Goal: Information Seeking & Learning: Check status

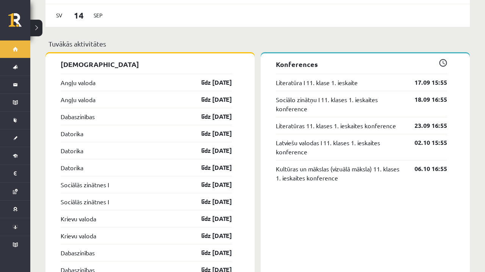
scroll to position [661, 0]
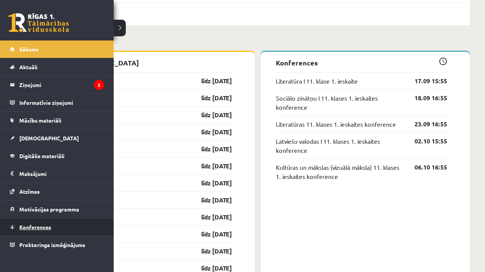
click at [47, 223] on link "Konferences" at bounding box center [57, 227] width 94 height 17
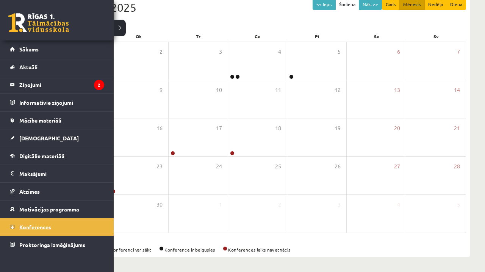
scroll to position [89, 0]
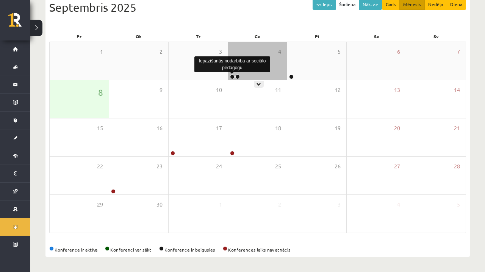
click at [230, 76] on link at bounding box center [232, 77] width 5 height 5
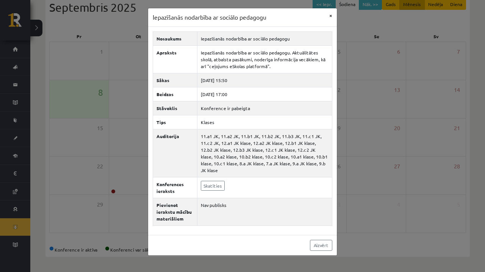
click at [329, 15] on button "×" at bounding box center [331, 15] width 12 height 14
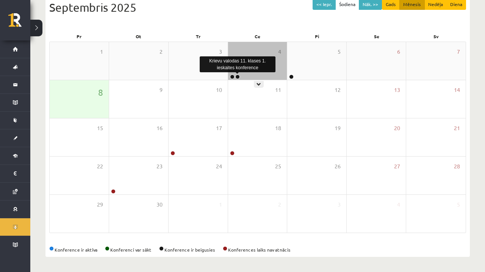
click at [236, 78] on link at bounding box center [237, 77] width 5 height 5
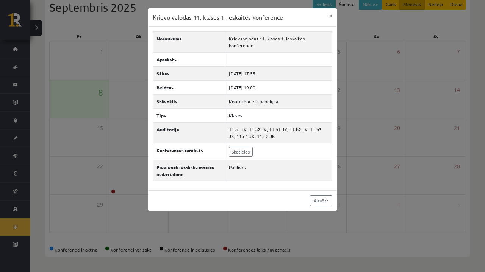
drag, startPoint x: 334, startPoint y: 13, endPoint x: 110, endPoint y: 27, distance: 224.4
click at [110, 27] on div "Krievu valodas 11. klases 1. ieskaites konference × Nosaukums Krievu valodas 11…" at bounding box center [242, 136] width 485 height 272
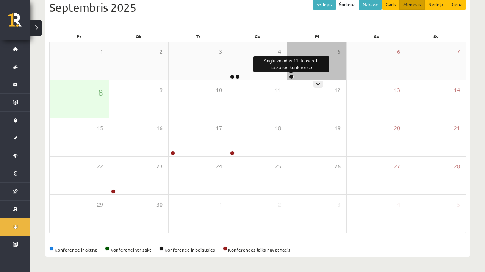
click at [293, 75] on link at bounding box center [291, 77] width 5 height 5
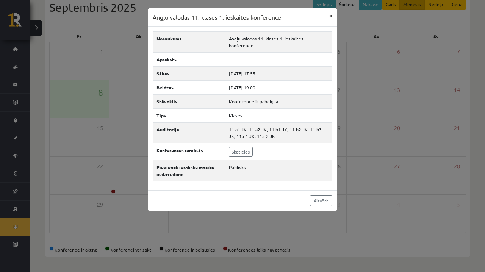
click at [335, 16] on button "×" at bounding box center [331, 15] width 12 height 14
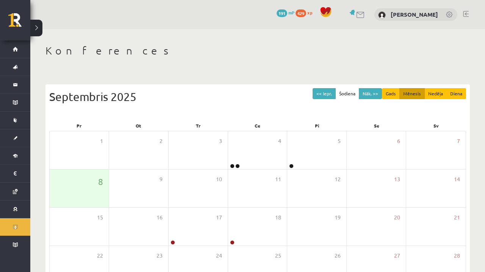
scroll to position [0, 0]
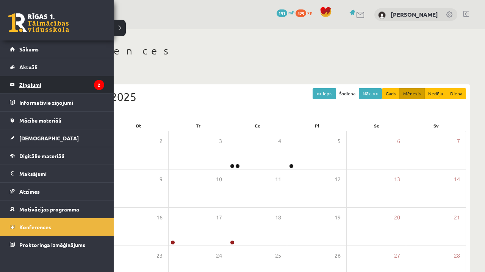
click at [40, 86] on legend "Ziņojumi 2" at bounding box center [61, 84] width 85 height 17
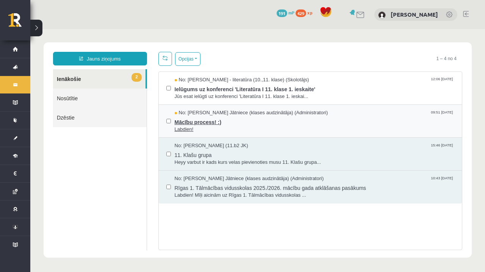
click at [200, 118] on span "Mācību process! :)" at bounding box center [315, 121] width 280 height 9
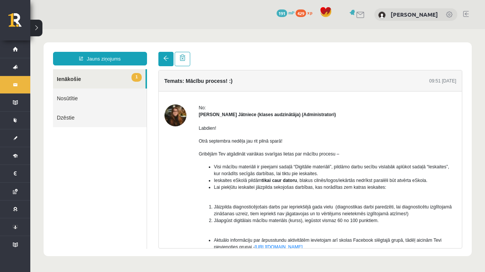
click at [164, 59] on span at bounding box center [165, 58] width 5 height 5
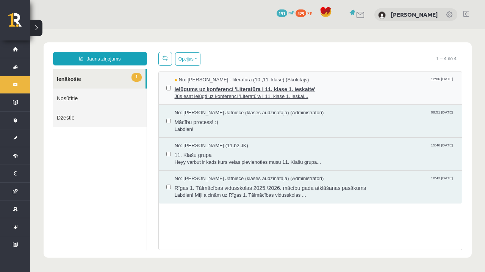
click at [211, 83] on span "No: [PERSON_NAME] - literatūra (10.,11. klase) (Skolotājs)" at bounding box center [242, 80] width 135 height 7
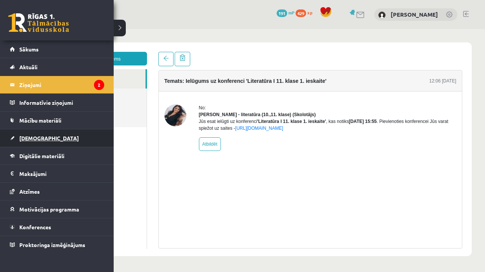
click at [17, 144] on link "[DEMOGRAPHIC_DATA]" at bounding box center [57, 138] width 94 height 17
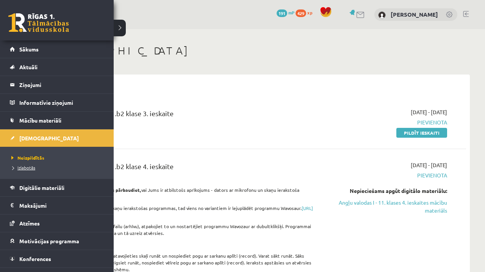
click at [26, 171] on link "Izlabotās" at bounding box center [57, 167] width 97 height 7
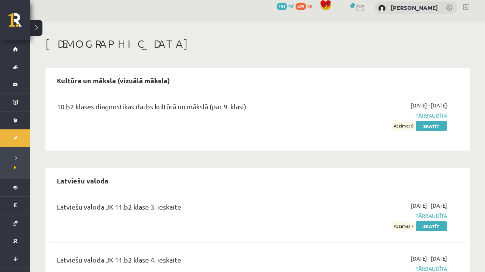
scroll to position [6, 0]
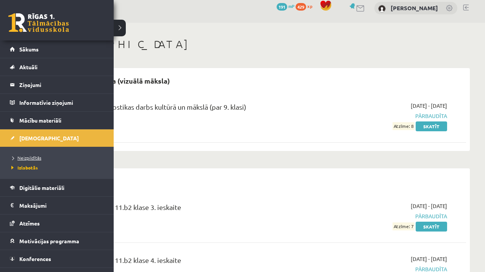
click at [27, 158] on span "Neizpildītās" at bounding box center [25, 158] width 32 height 6
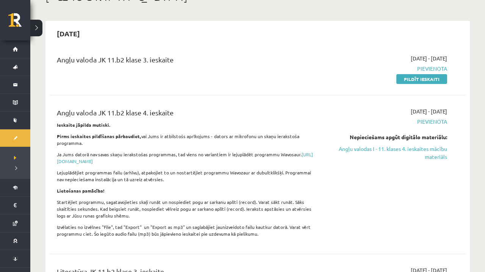
scroll to position [53, 0]
